Goal: Navigation & Orientation: Find specific page/section

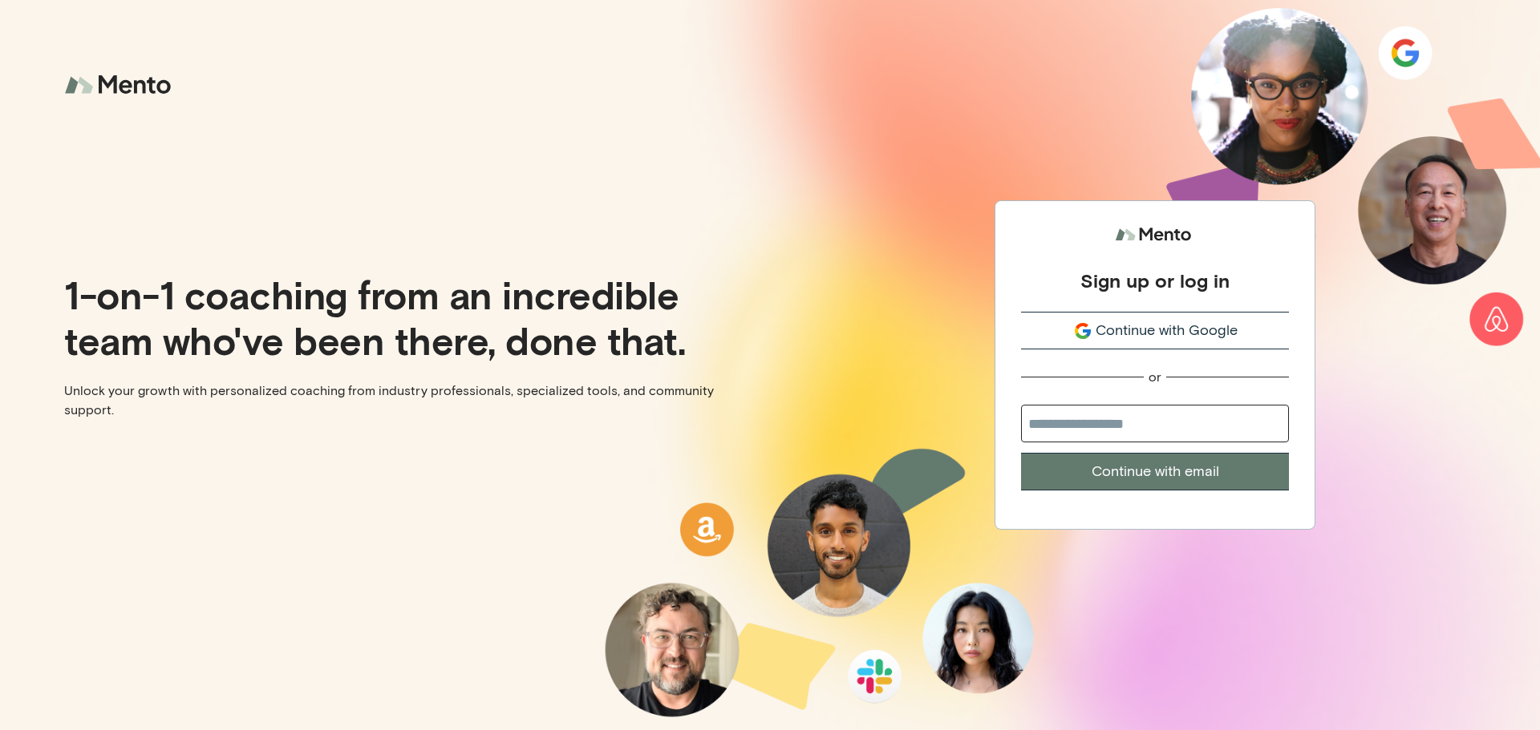
click at [1107, 424] on input "email" at bounding box center [1155, 424] width 268 height 38
click at [1131, 426] on input "email" at bounding box center [1155, 424] width 268 height 38
type input "**********"
click at [1160, 467] on button "Continue with email" at bounding box center [1155, 472] width 268 height 38
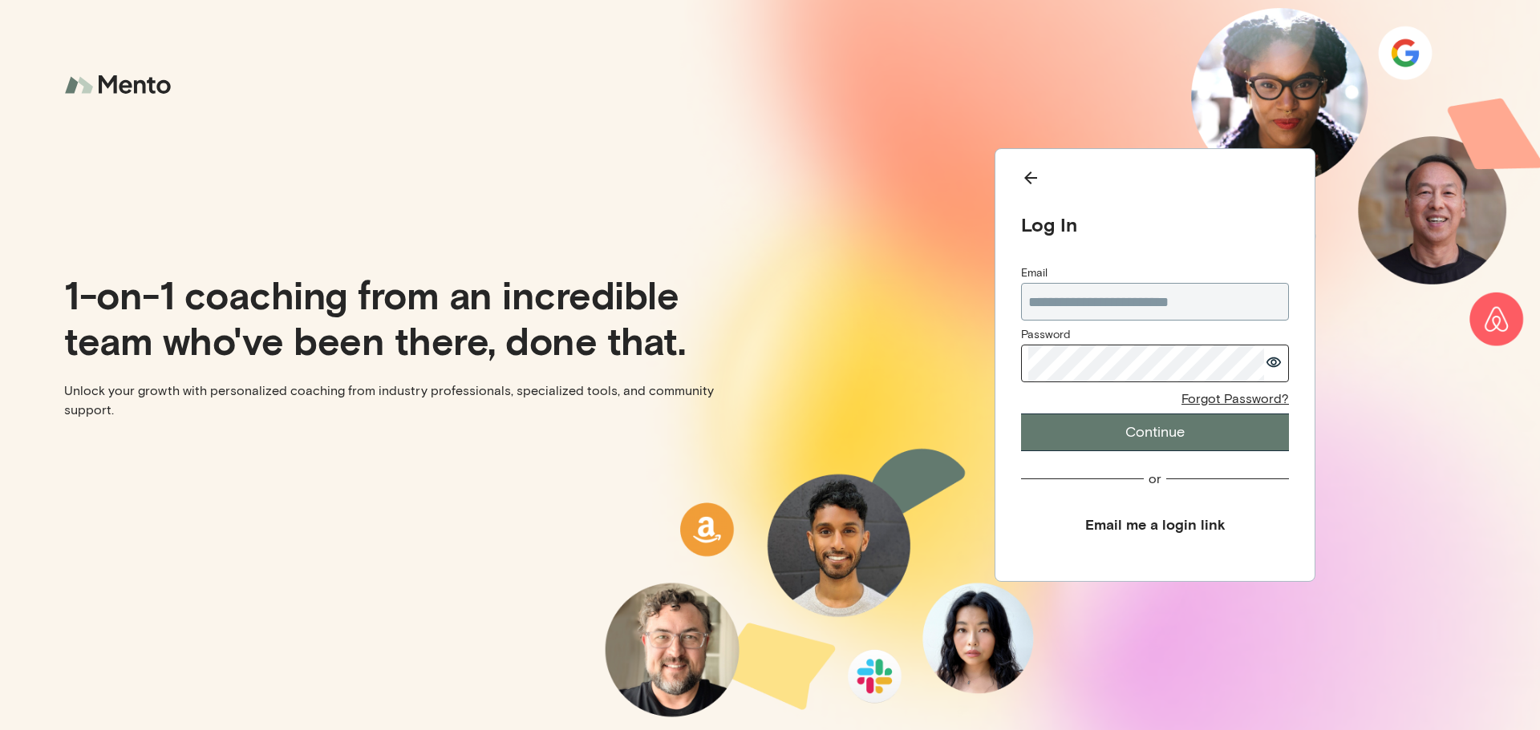
click at [1021, 414] on button "Continue" at bounding box center [1155, 433] width 268 height 38
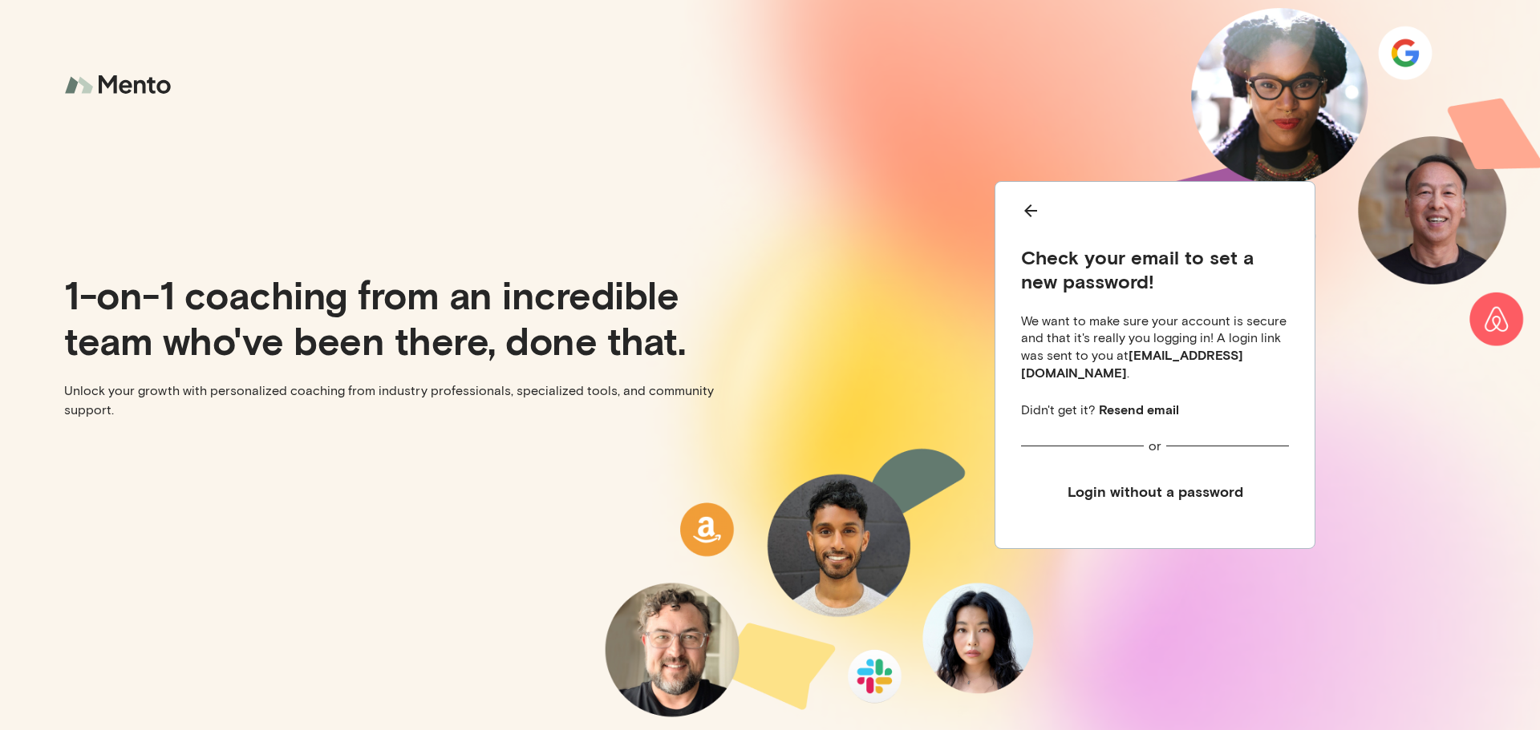
click at [1138, 489] on button "Login without a password" at bounding box center [1155, 492] width 268 height 36
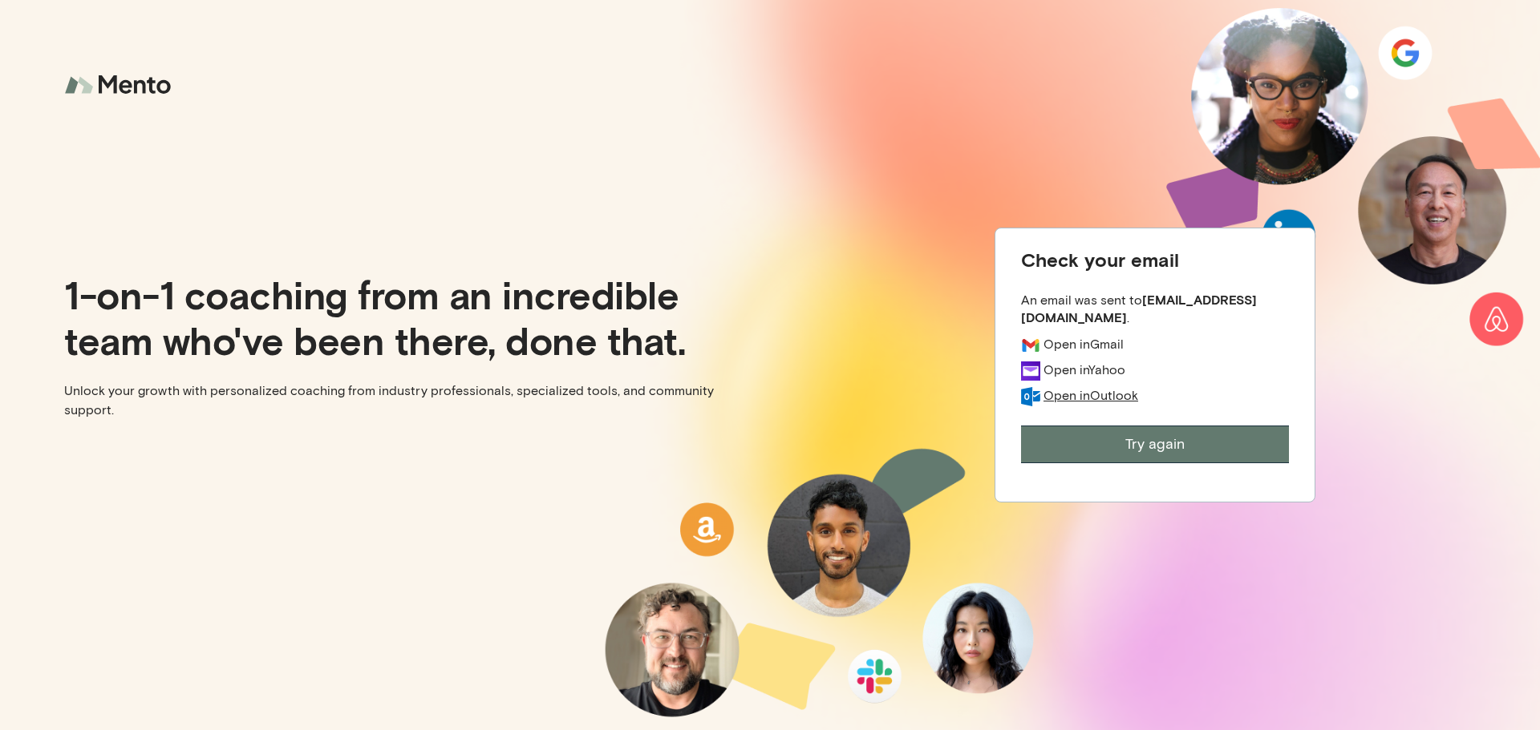
click at [1074, 402] on div "Open in Outlook" at bounding box center [1090, 395] width 95 height 17
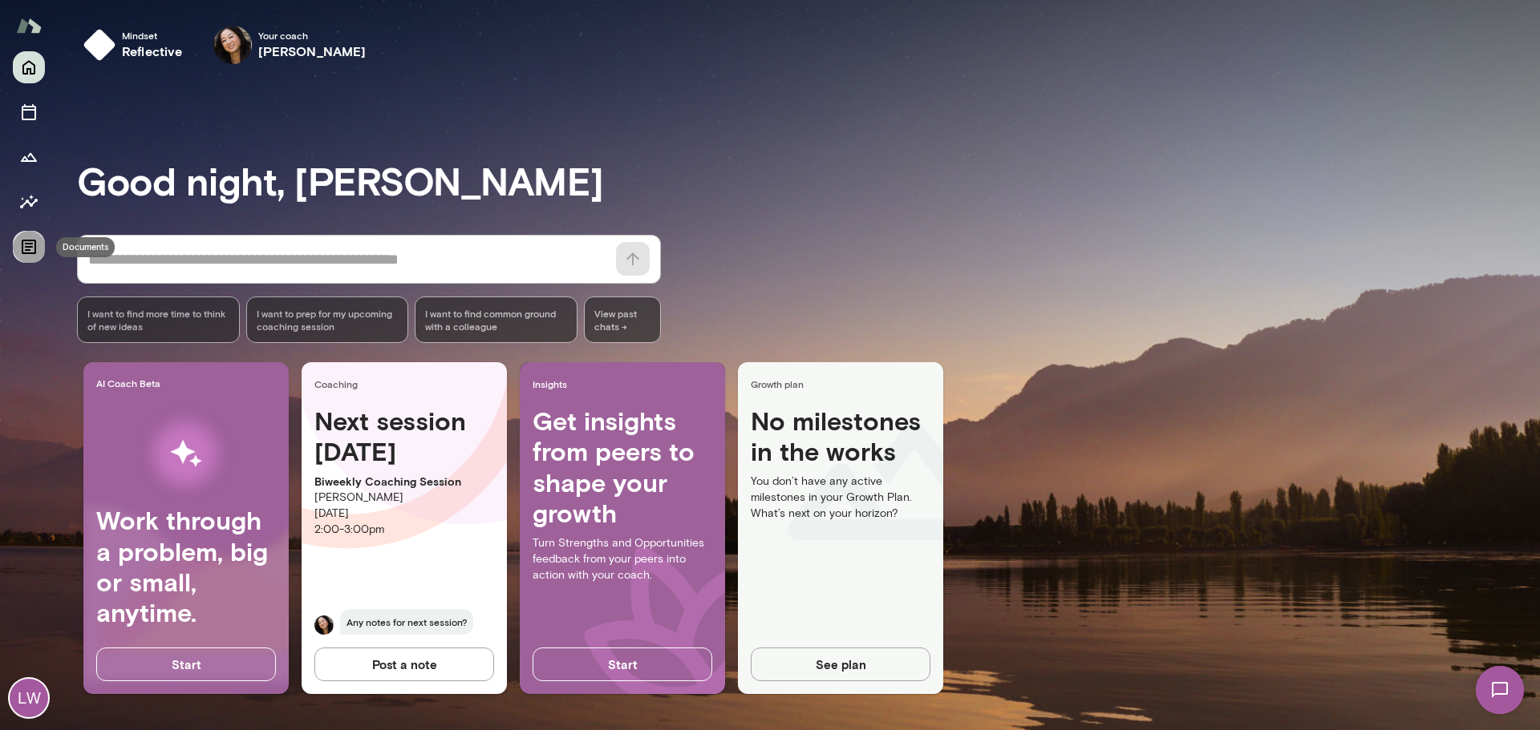
click at [27, 248] on icon "Documents" at bounding box center [29, 247] width 14 height 14
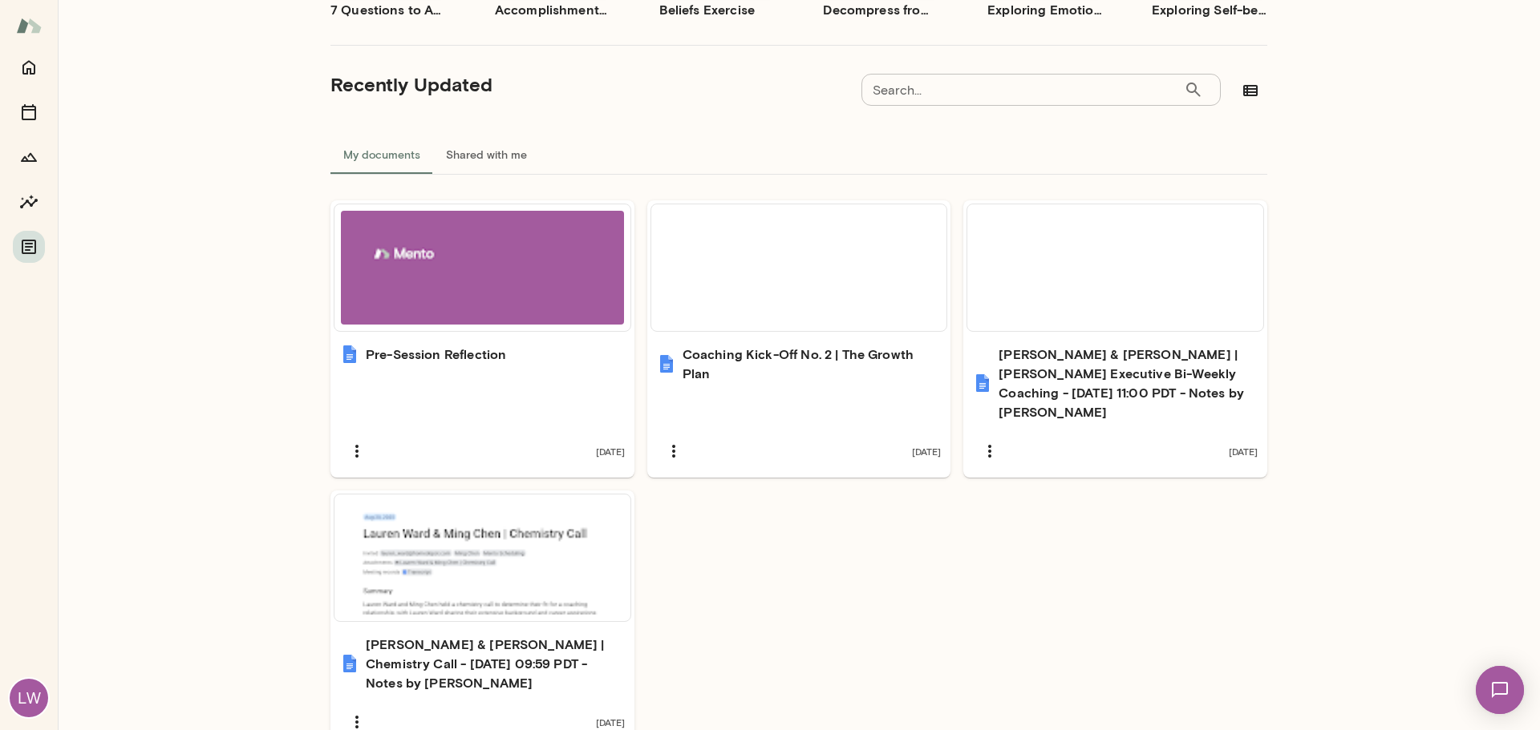
scroll to position [321, 0]
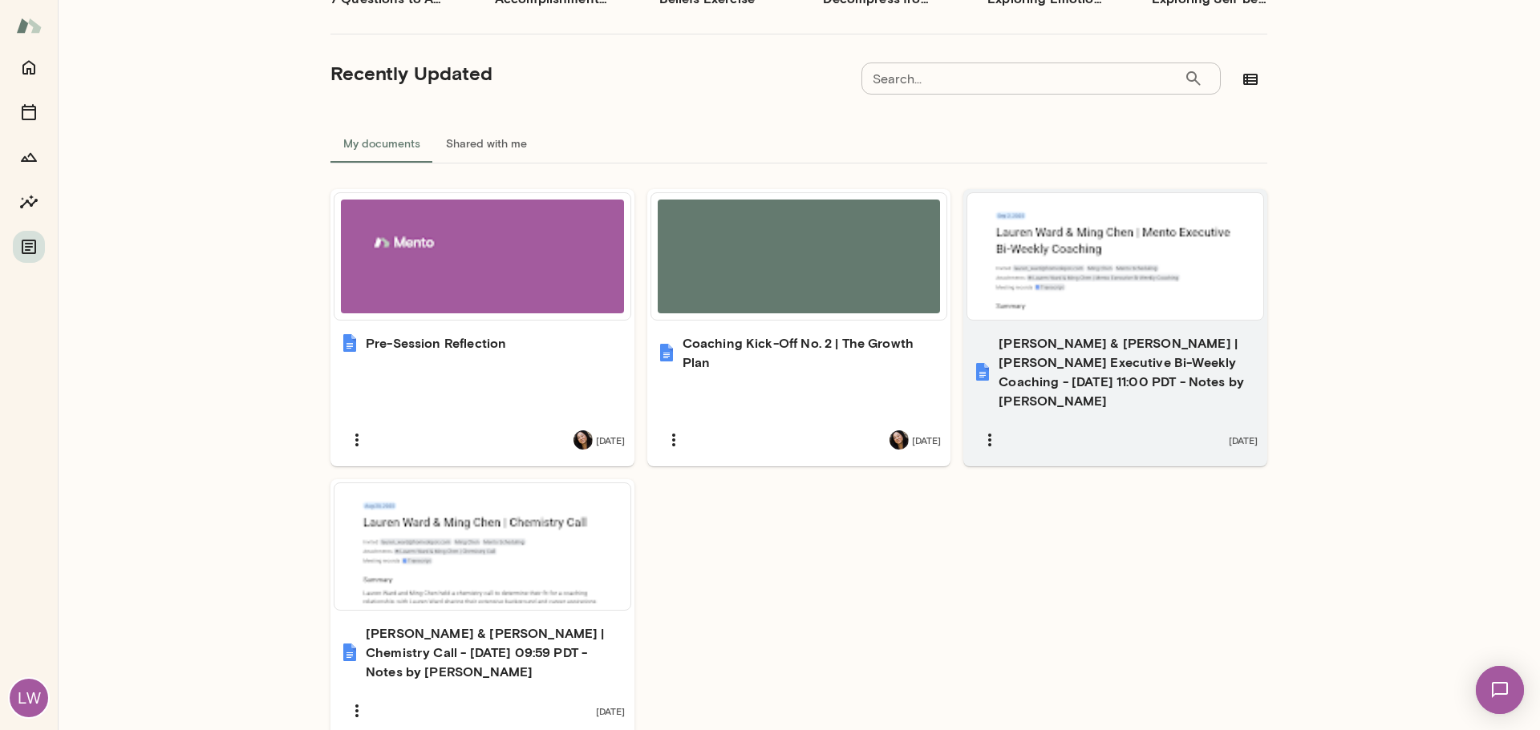
click at [1159, 379] on h6 "Lauren Ward & Ming Chen | Mento Executive Bi-Weekly Coaching - 2025/09/02 11:00…" at bounding box center [1127, 372] width 259 height 77
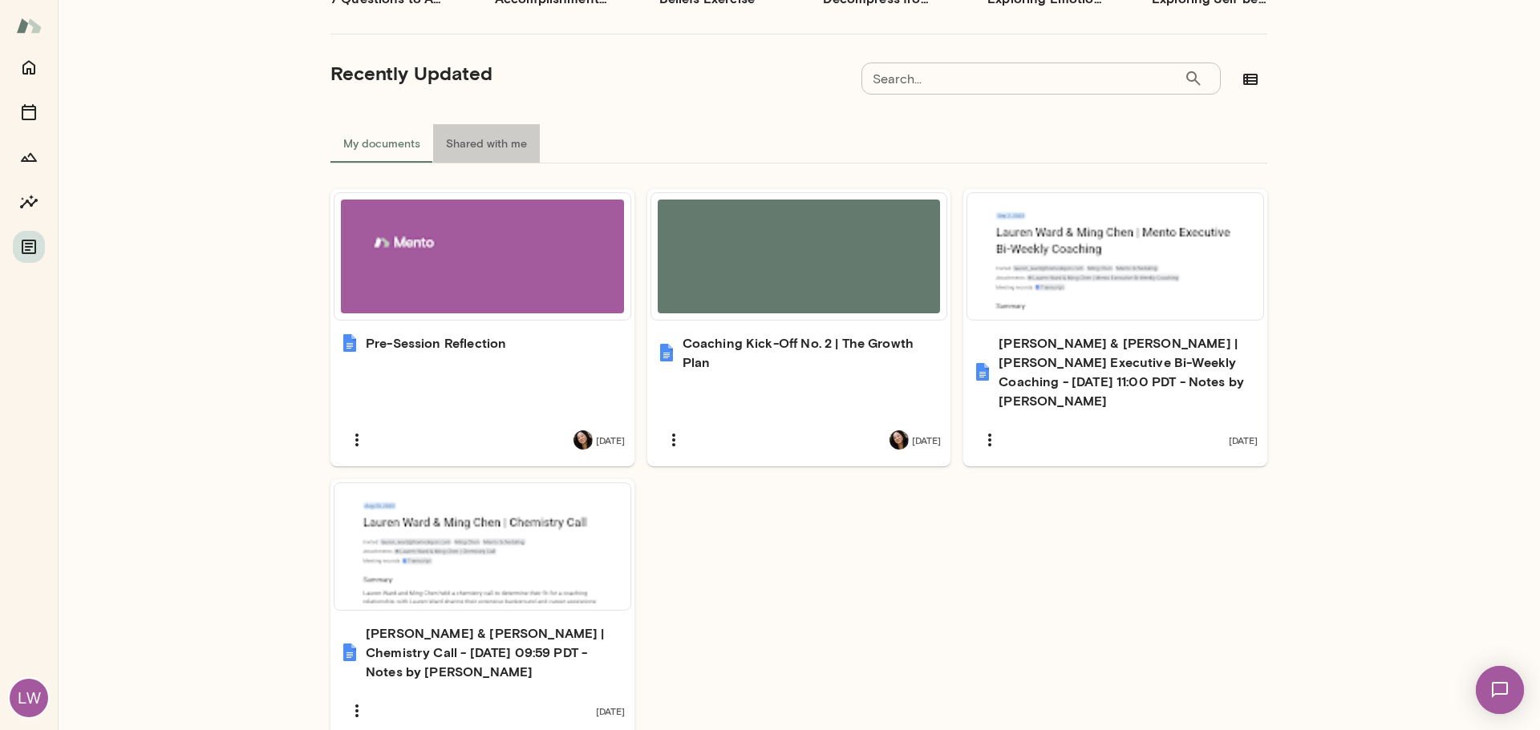
click at [499, 141] on button "Shared with me" at bounding box center [486, 143] width 107 height 38
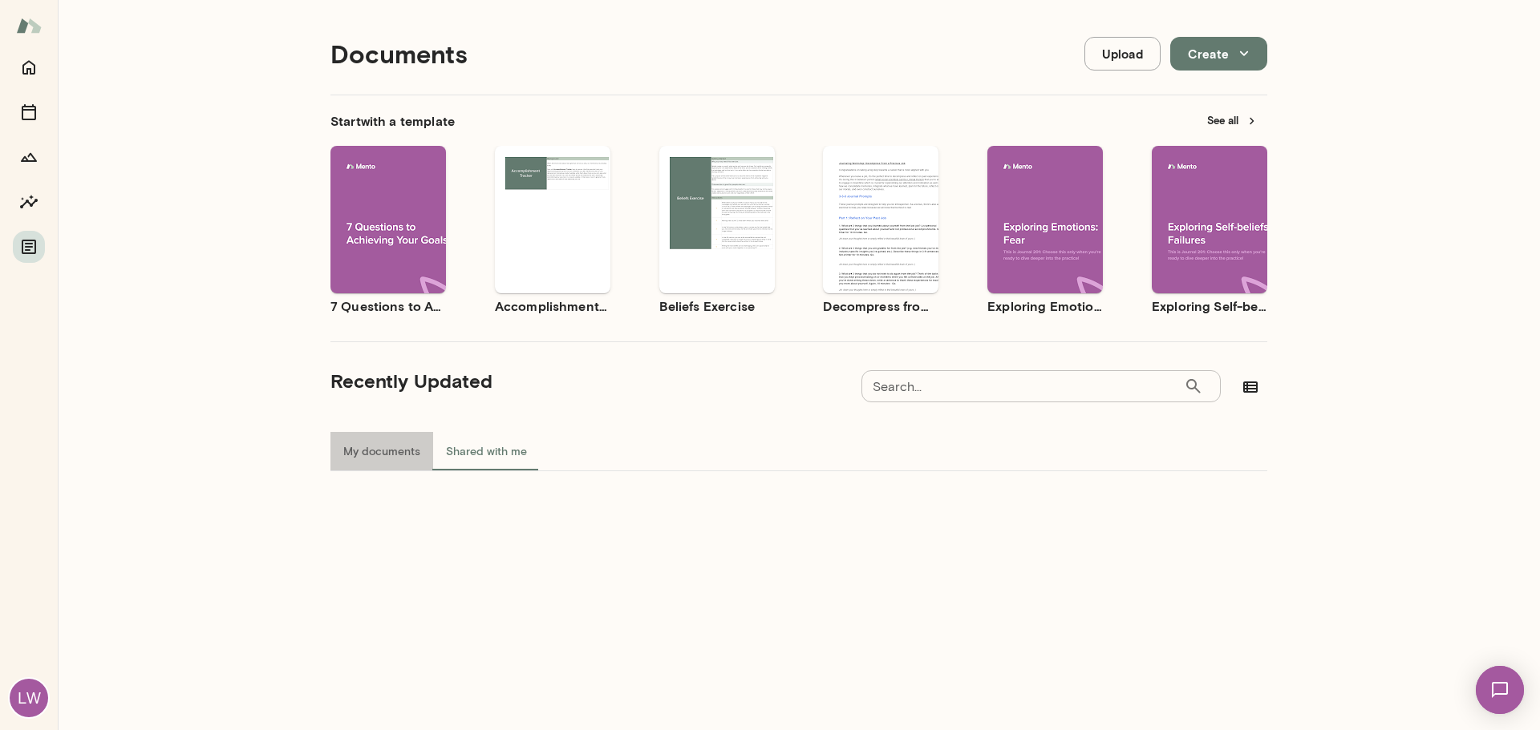
click at [358, 459] on button "My documents" at bounding box center [381, 451] width 103 height 38
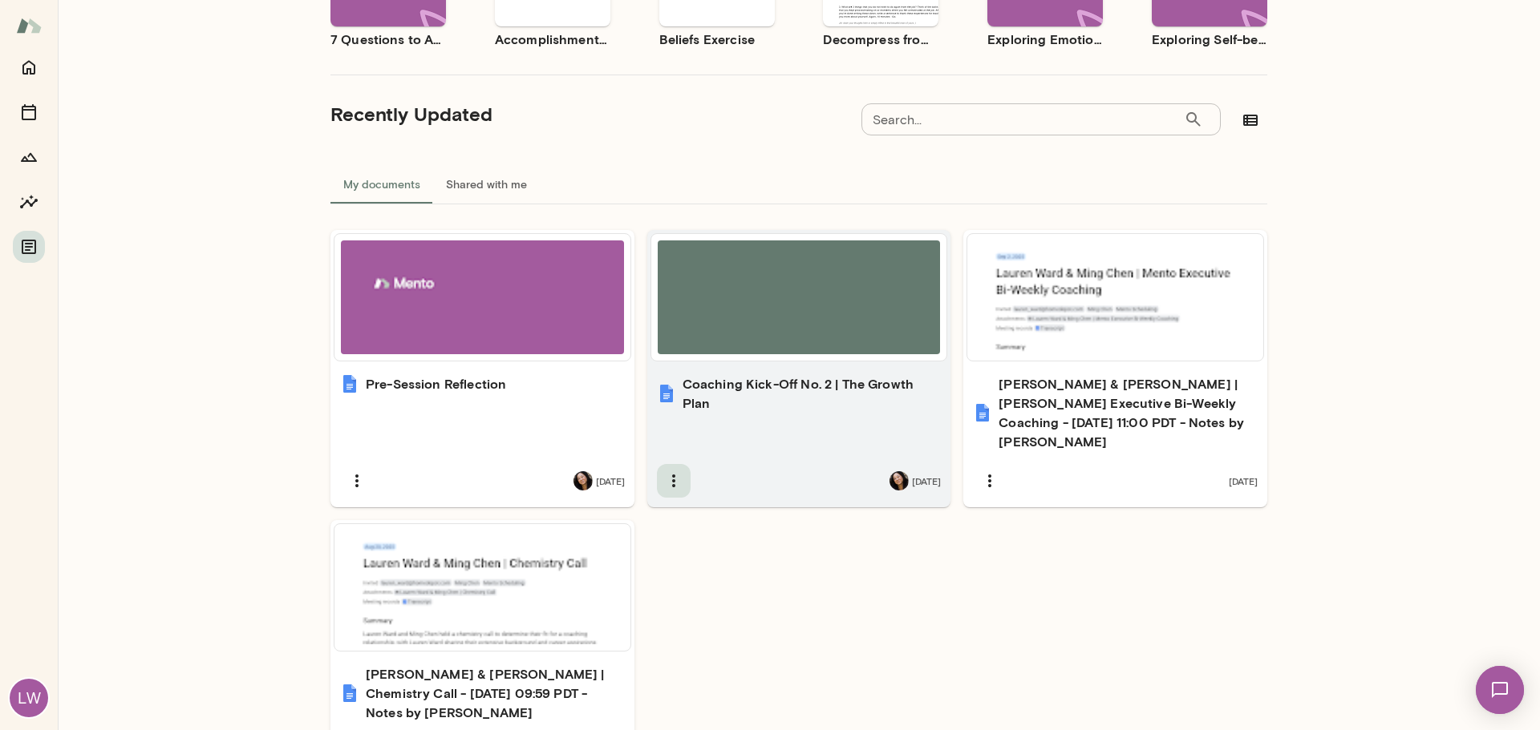
scroll to position [334, 0]
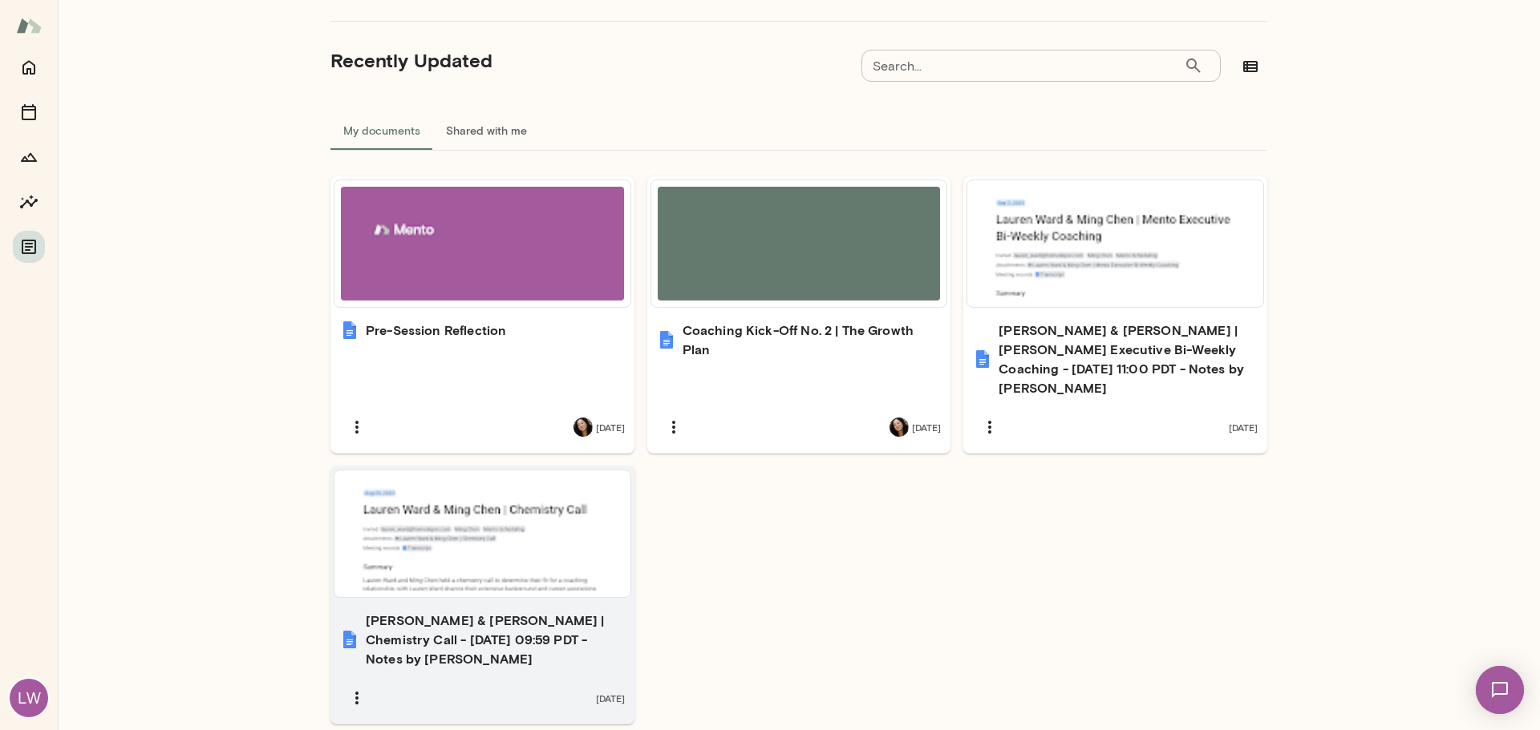
click at [498, 508] on div at bounding box center [482, 534] width 283 height 114
